Goal: Transaction & Acquisition: Purchase product/service

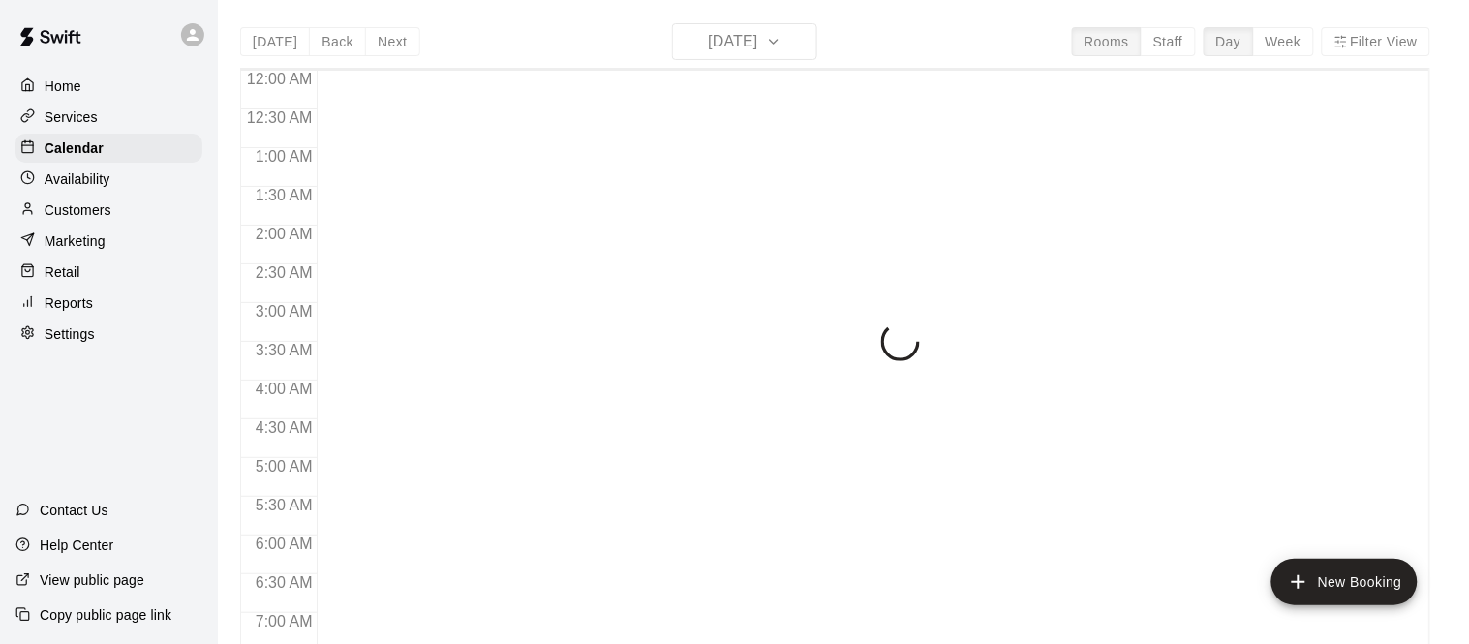
scroll to position [1263, 0]
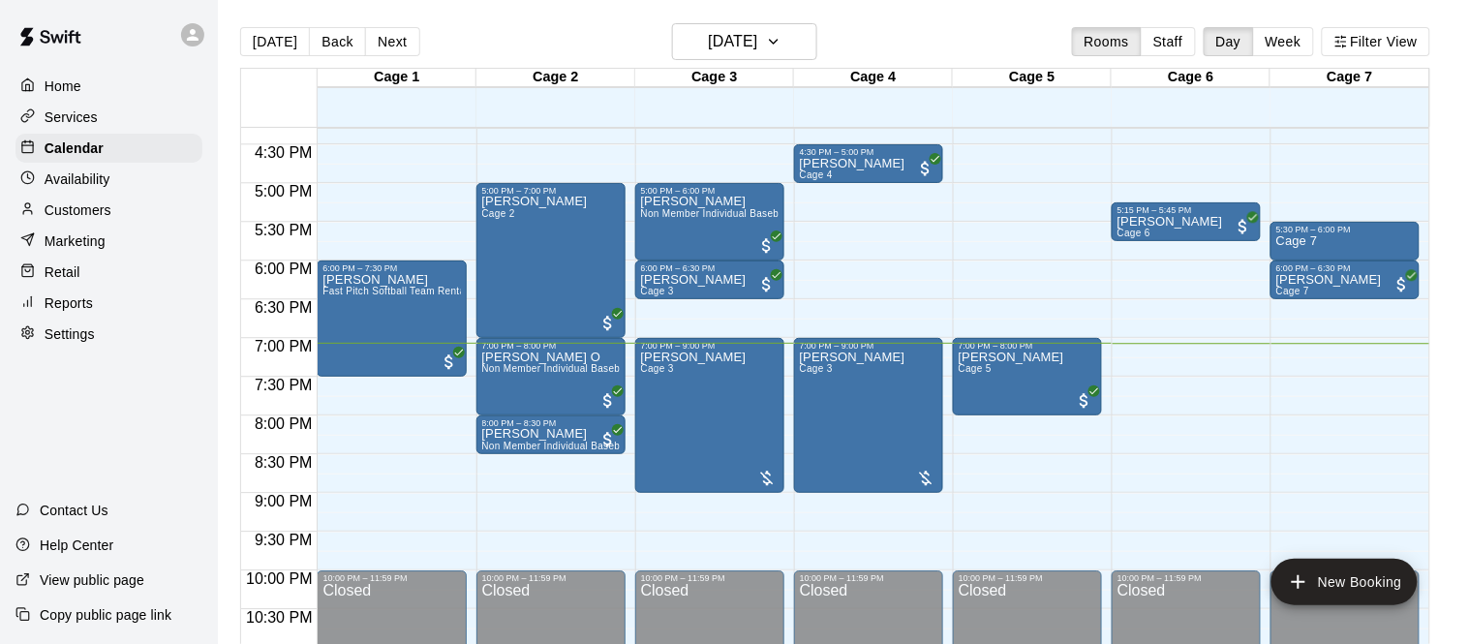
click at [143, 268] on div "Retail" at bounding box center [108, 272] width 187 height 29
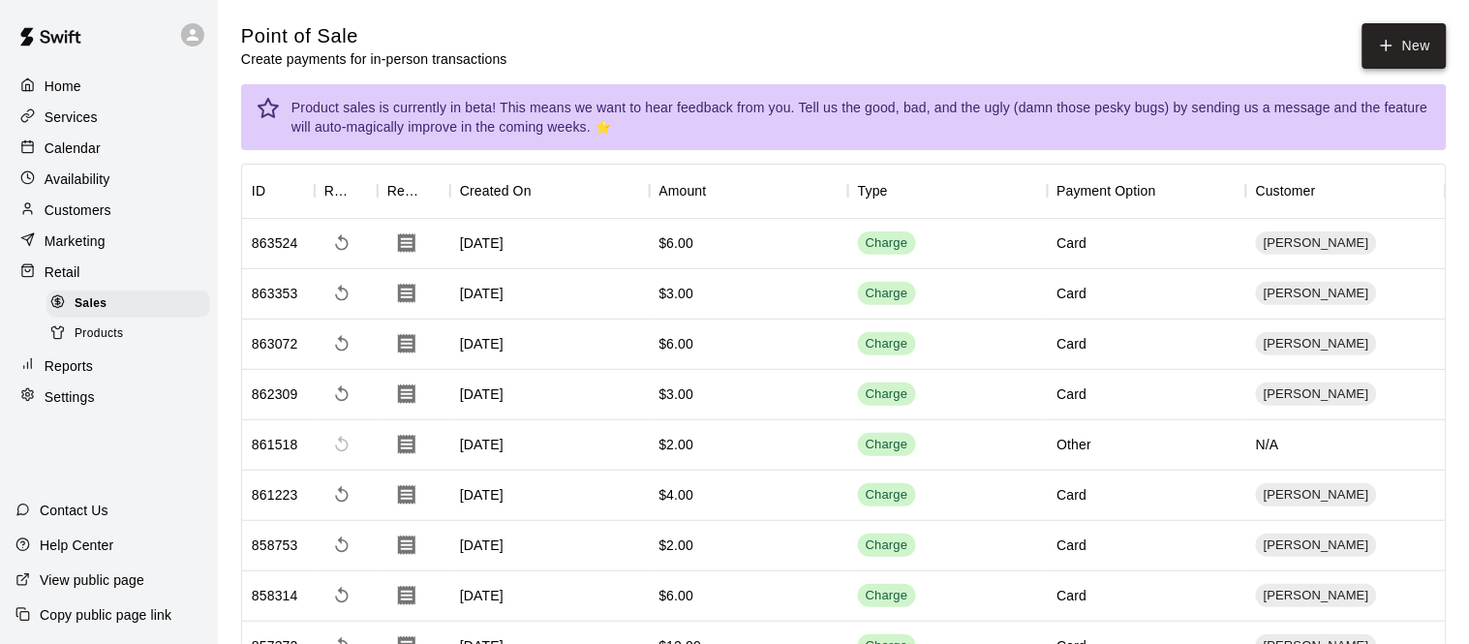
click at [1420, 36] on button "New" at bounding box center [1403, 46] width 83 height 46
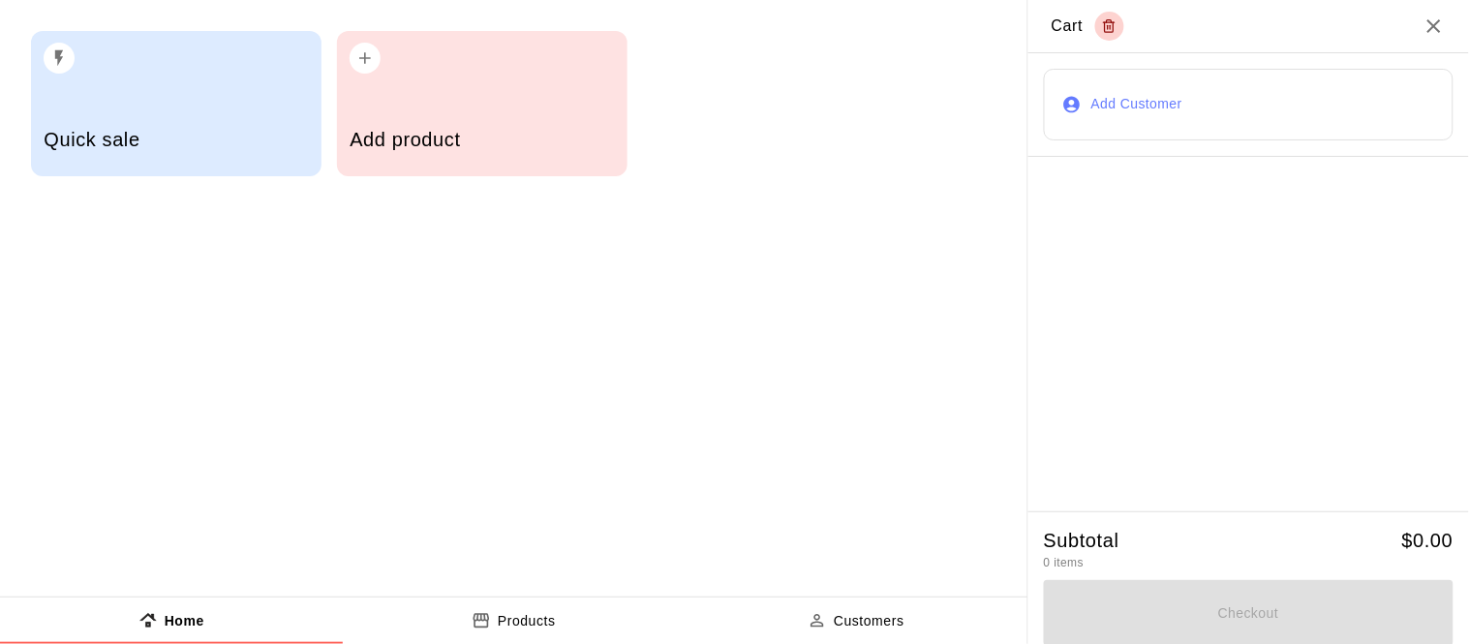
click at [526, 101] on div "Add product" at bounding box center [482, 103] width 290 height 145
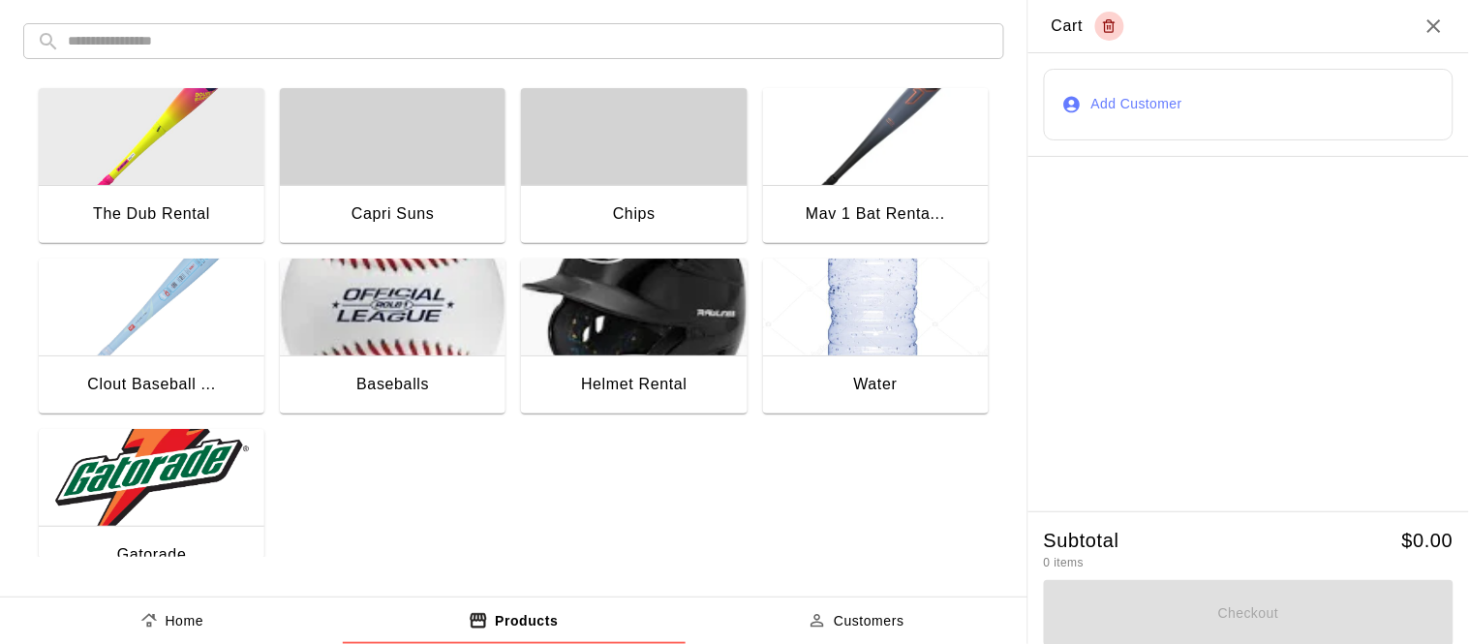
click at [197, 446] on img "button" at bounding box center [152, 477] width 226 height 97
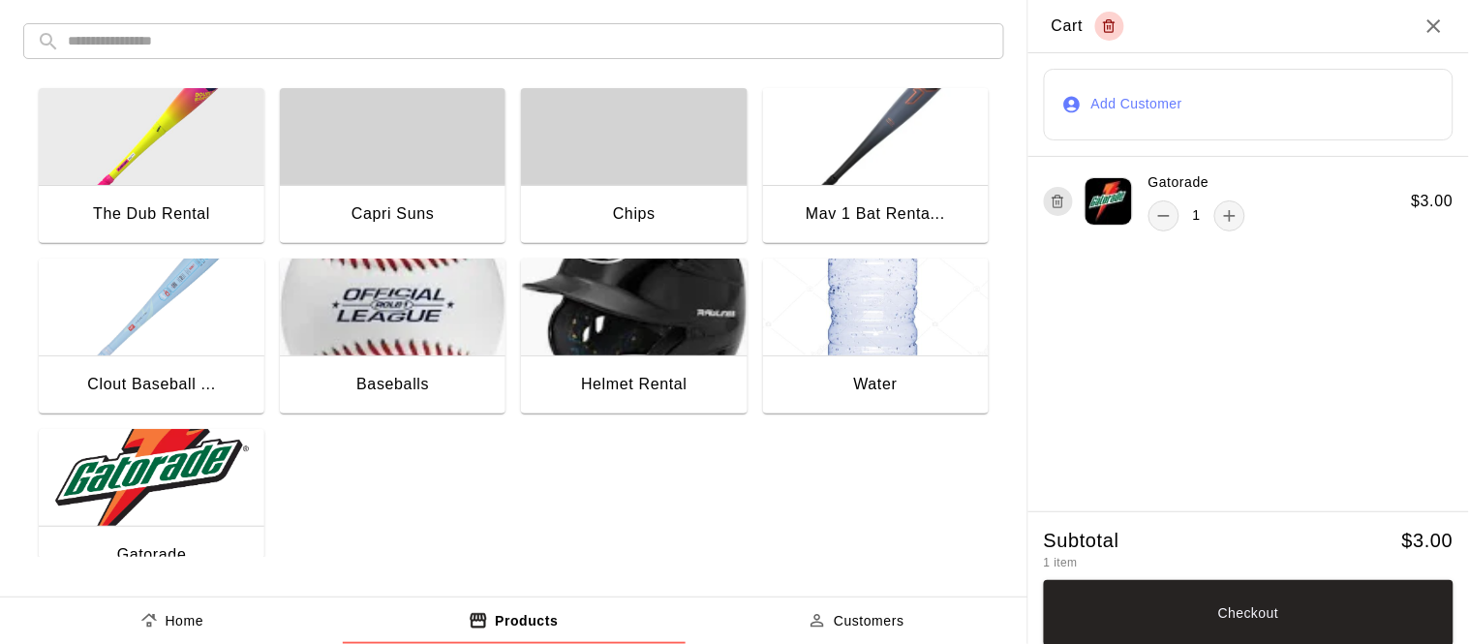
scroll to position [2, 0]
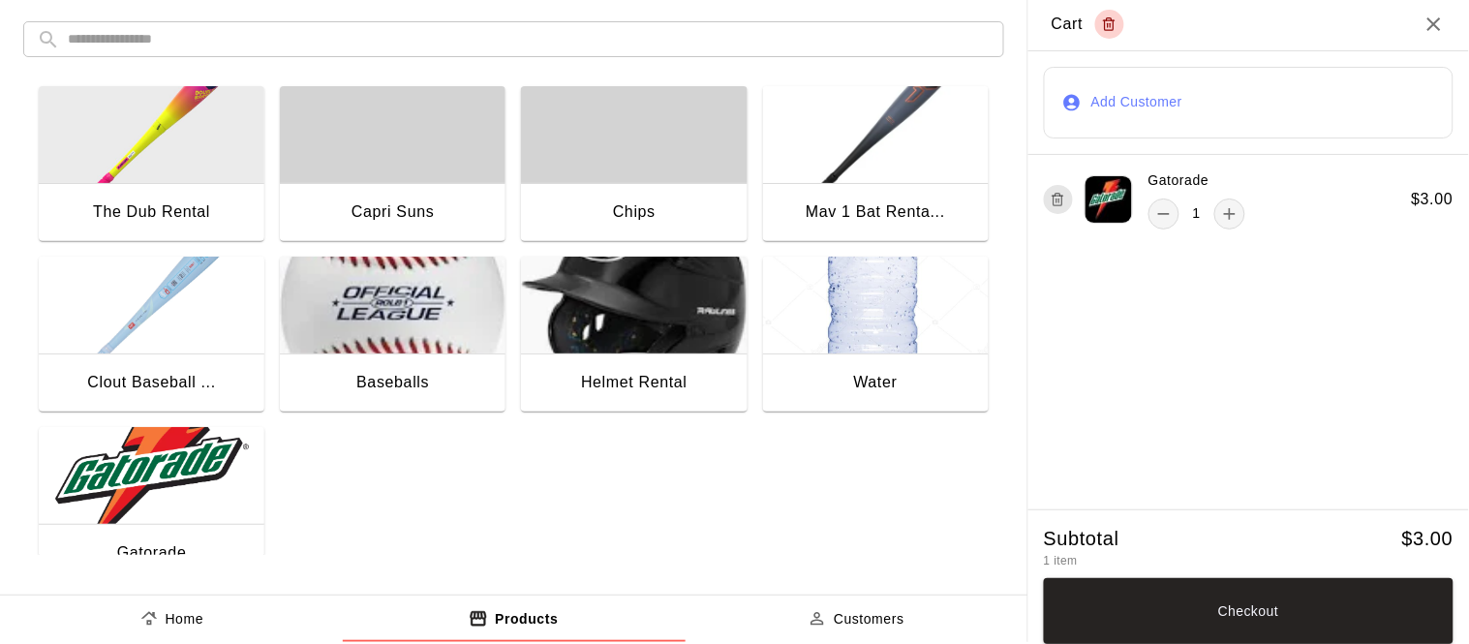
click at [1136, 108] on button "Add Customer" at bounding box center [1249, 103] width 410 height 72
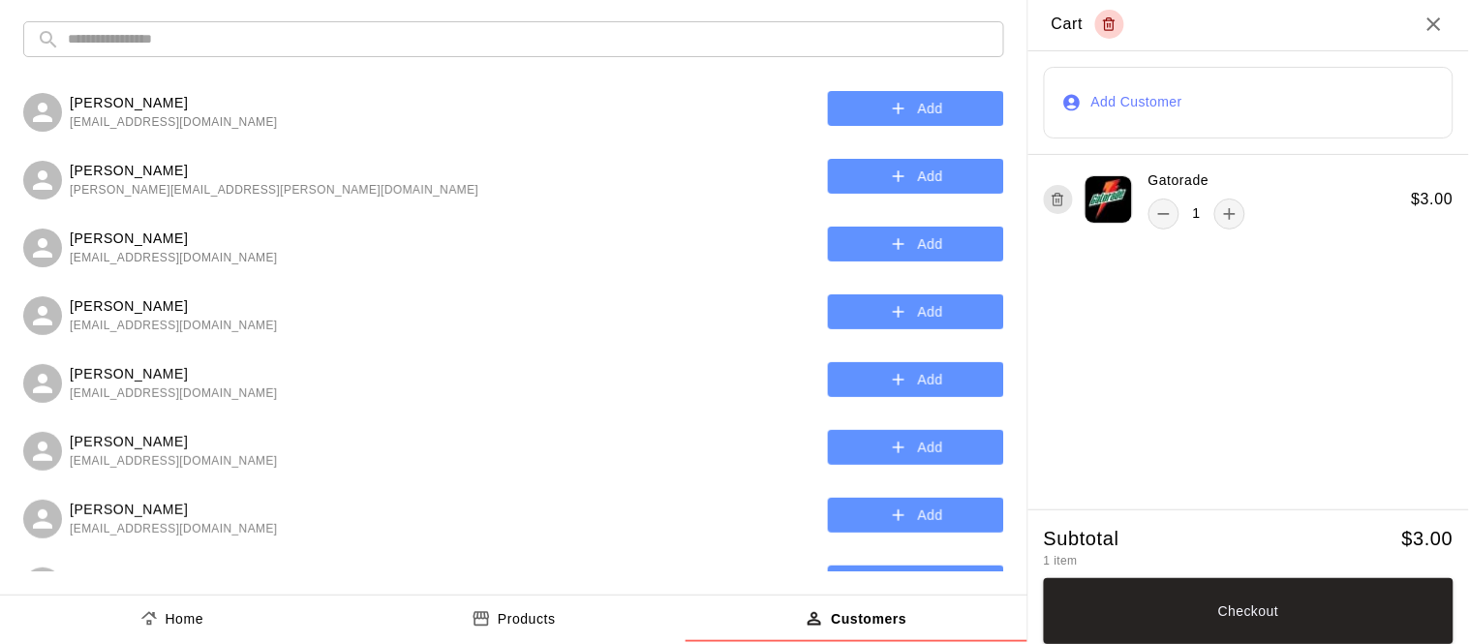
click at [521, 52] on input "text" at bounding box center [529, 39] width 923 height 36
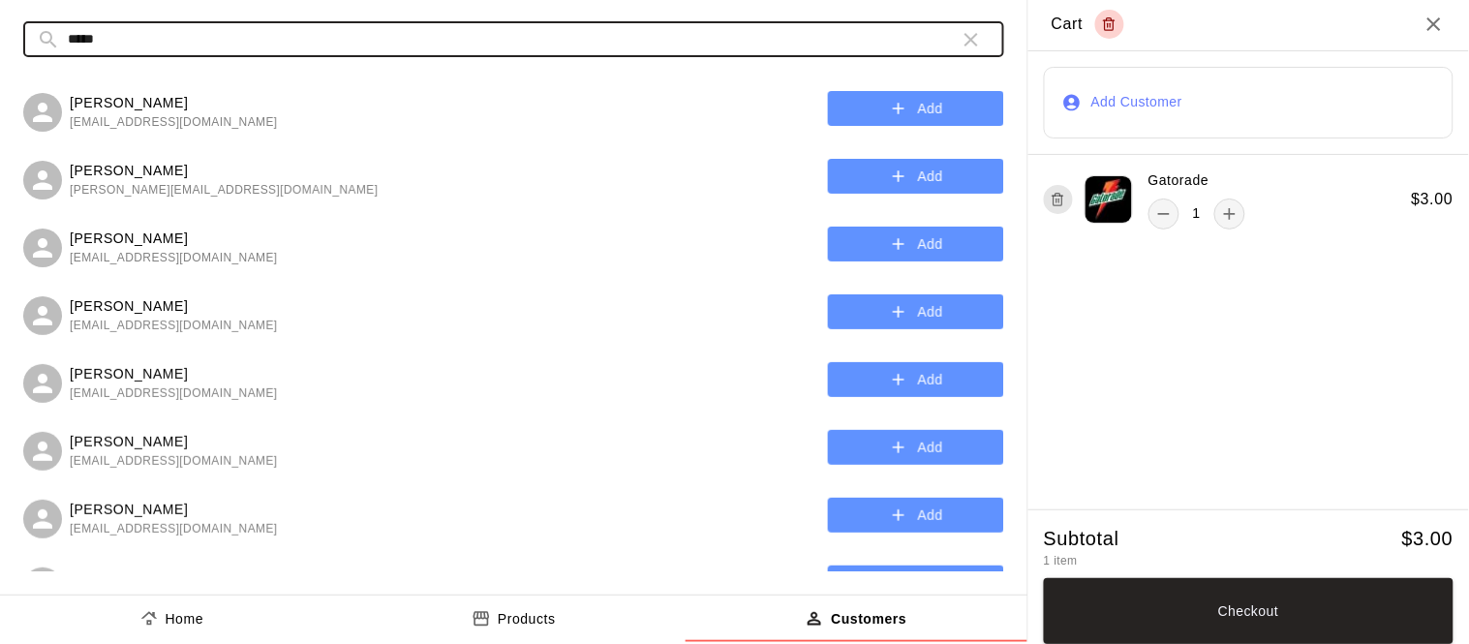
type input "*****"
click at [898, 169] on icon "button" at bounding box center [898, 176] width 19 height 19
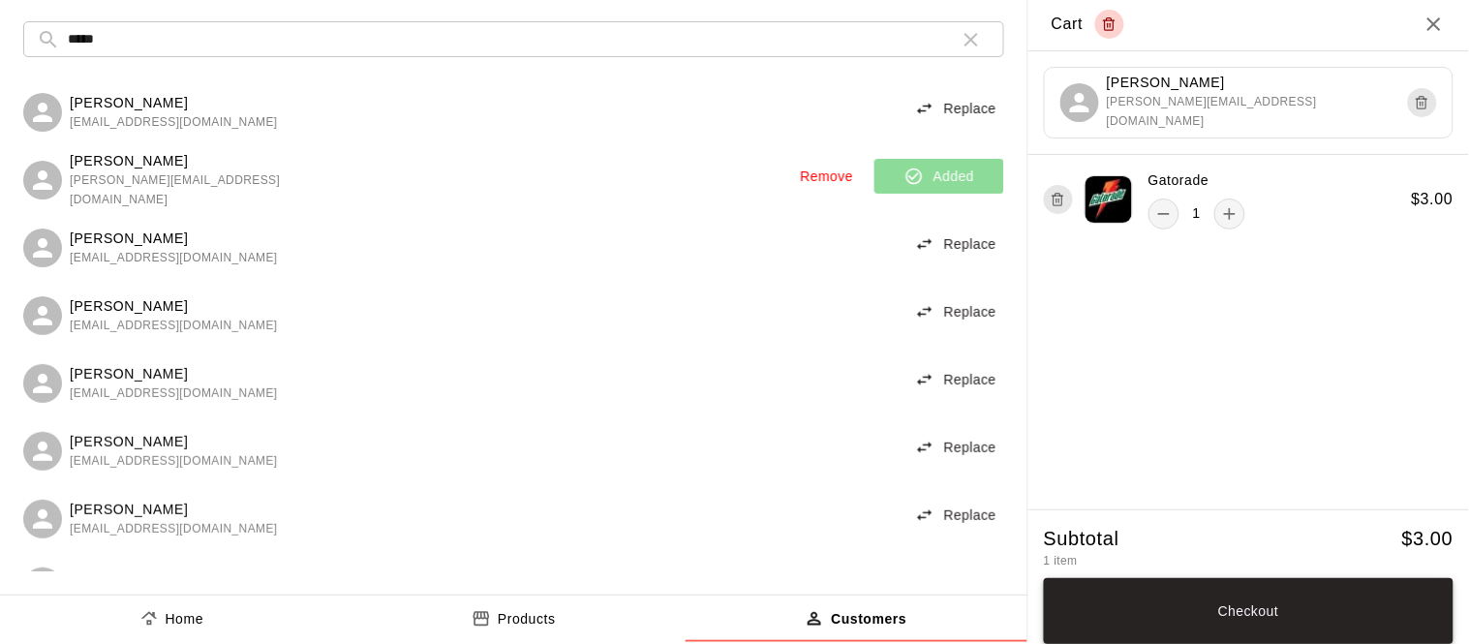
click at [1300, 610] on button "Checkout" at bounding box center [1249, 611] width 410 height 66
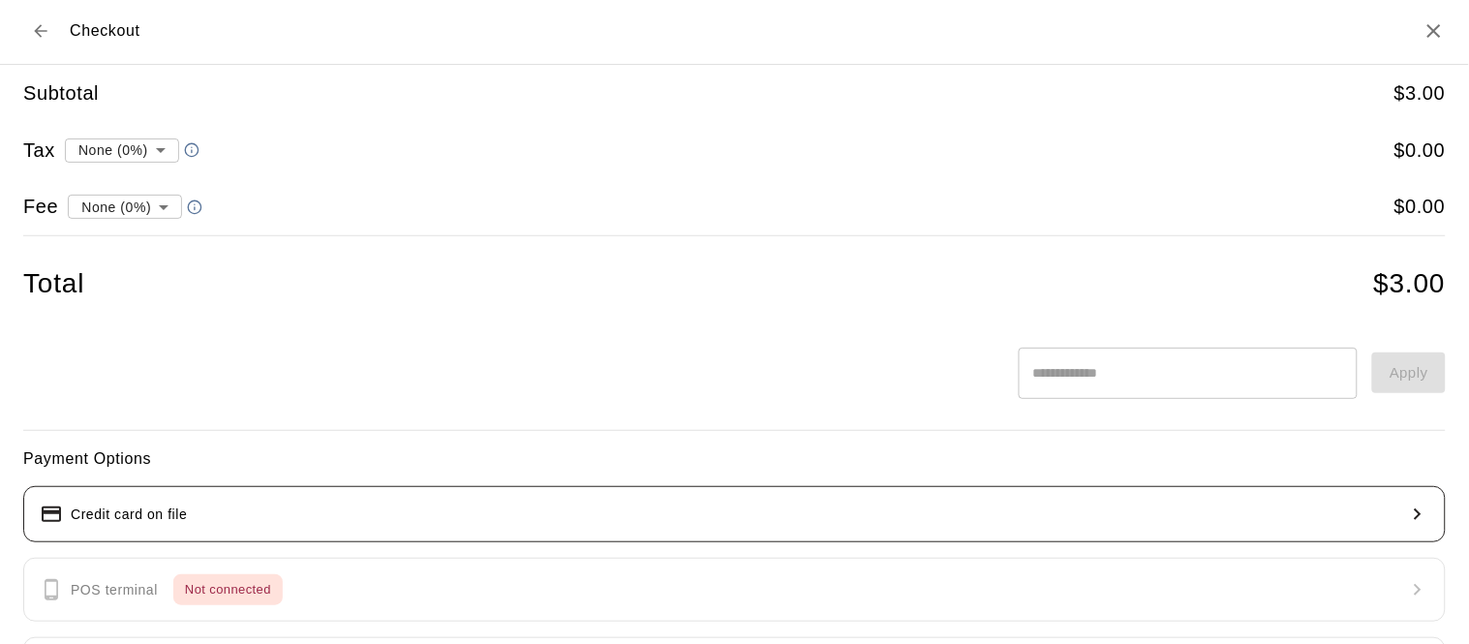
click at [298, 501] on button "Credit card on file" at bounding box center [734, 514] width 1422 height 56
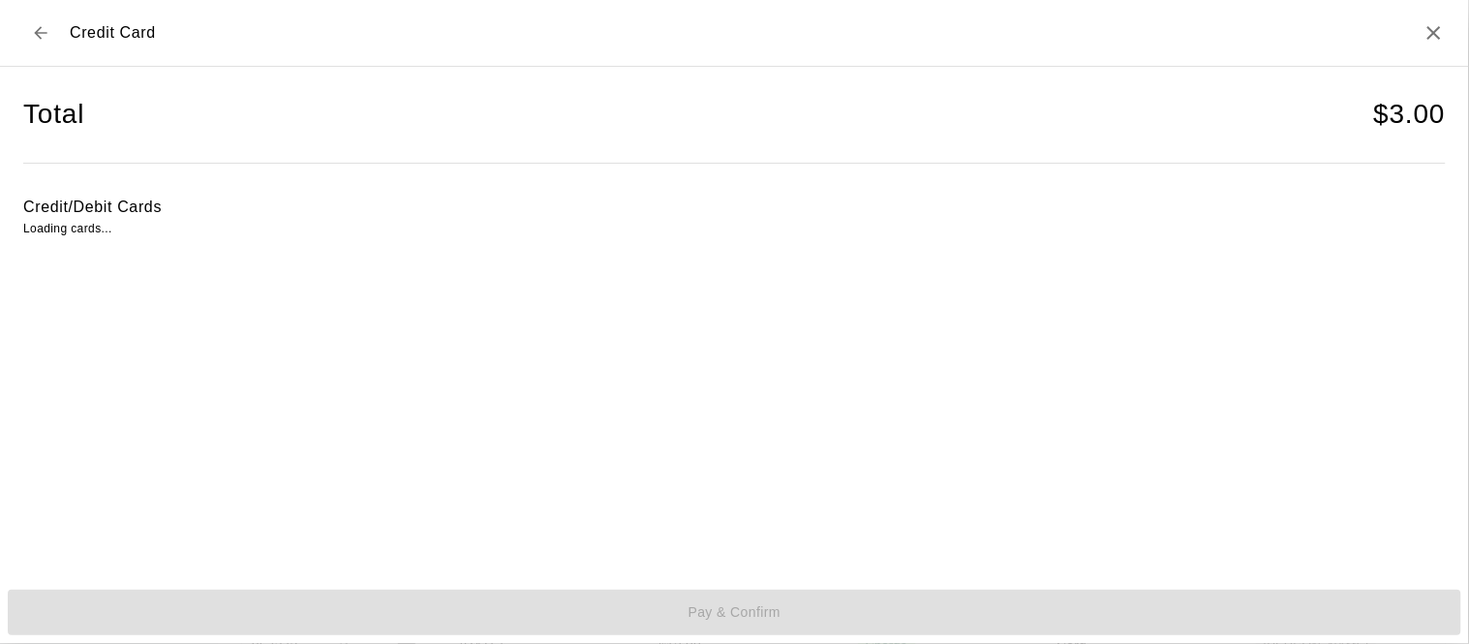
scroll to position [0, 0]
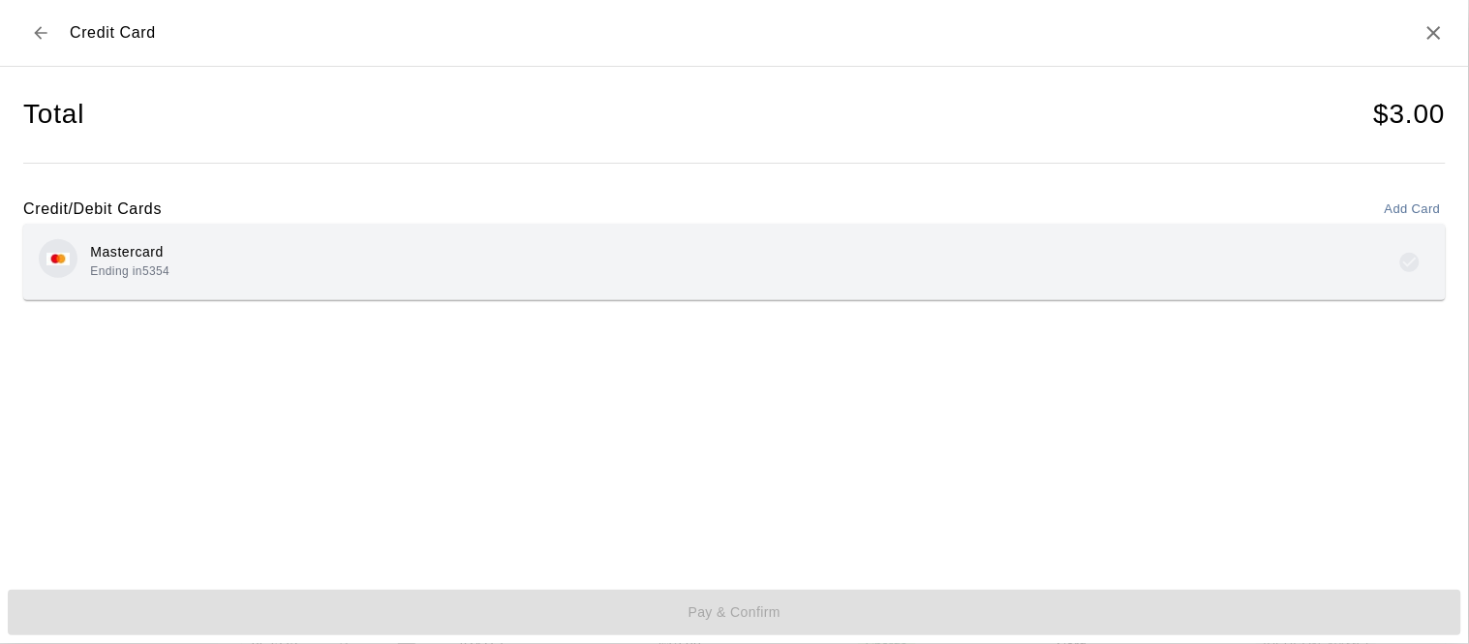
click at [278, 280] on div "Mastercard Ending in 5354" at bounding box center [734, 262] width 1391 height 46
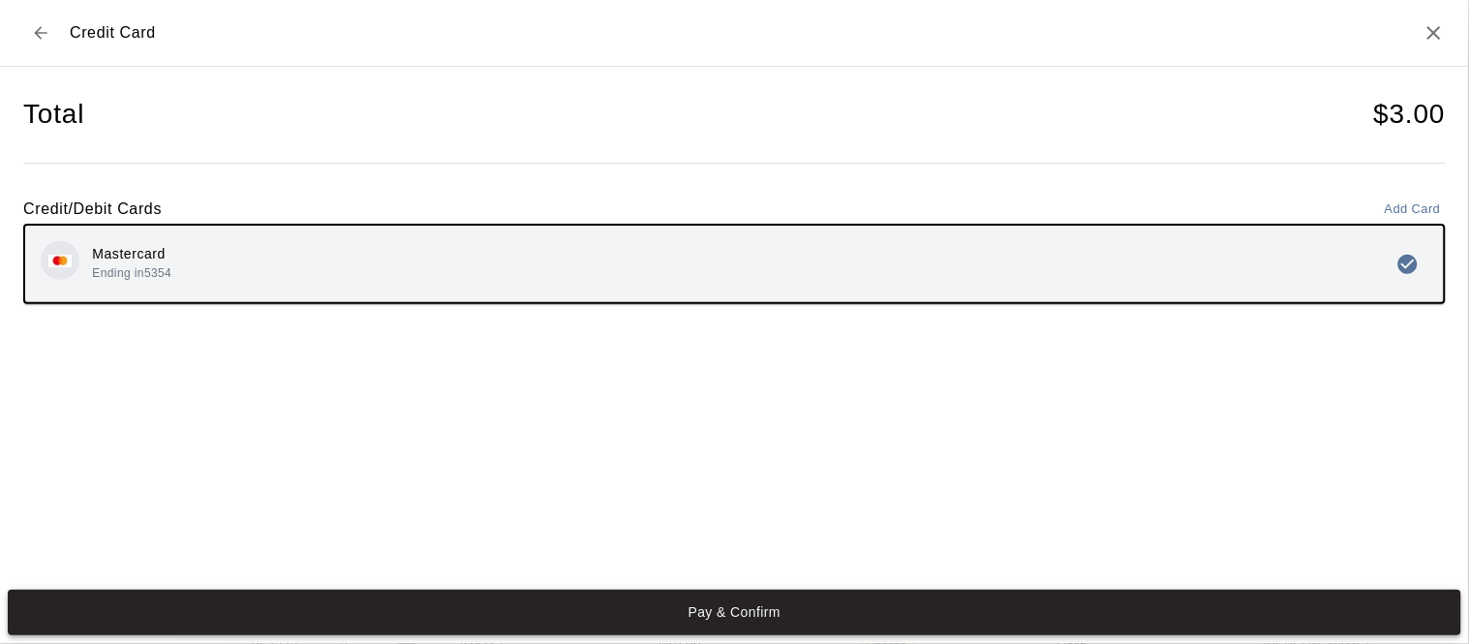
click at [785, 616] on button "Pay & Confirm" at bounding box center [734, 613] width 1453 height 46
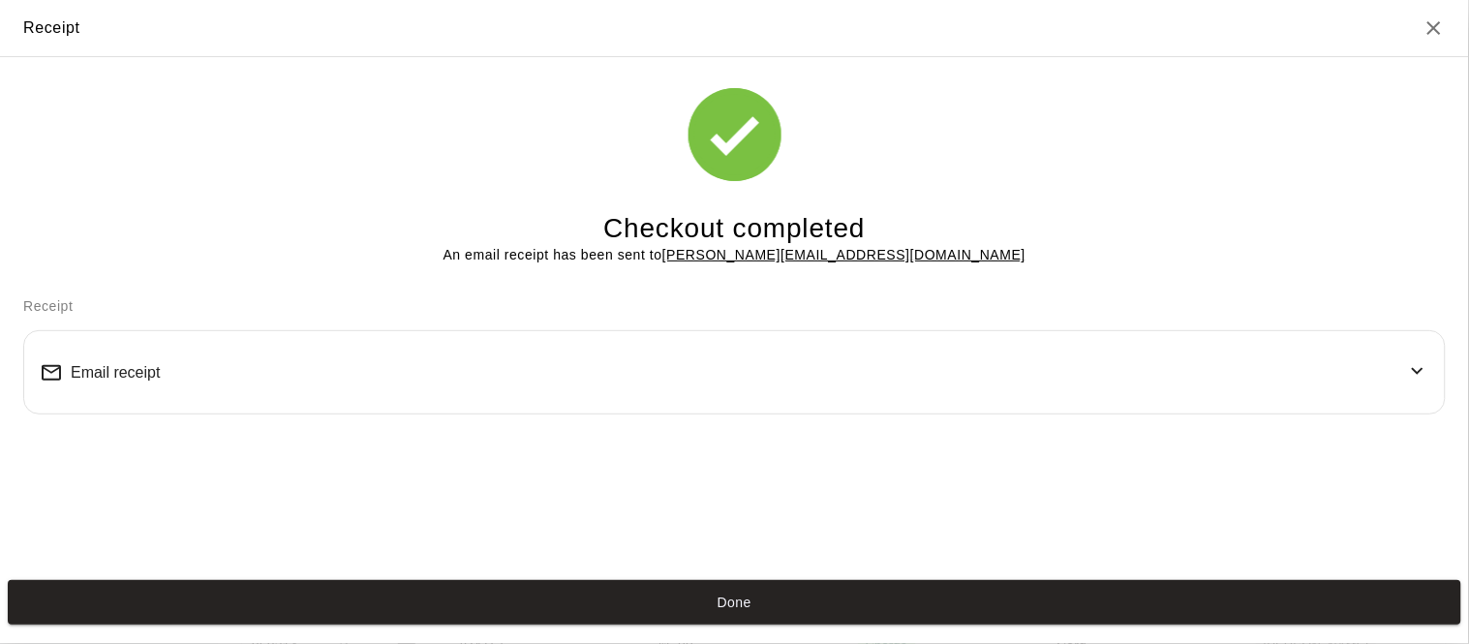
click at [785, 616] on button "Done" at bounding box center [734, 603] width 1453 height 46
